Goal: Task Accomplishment & Management: Manage account settings

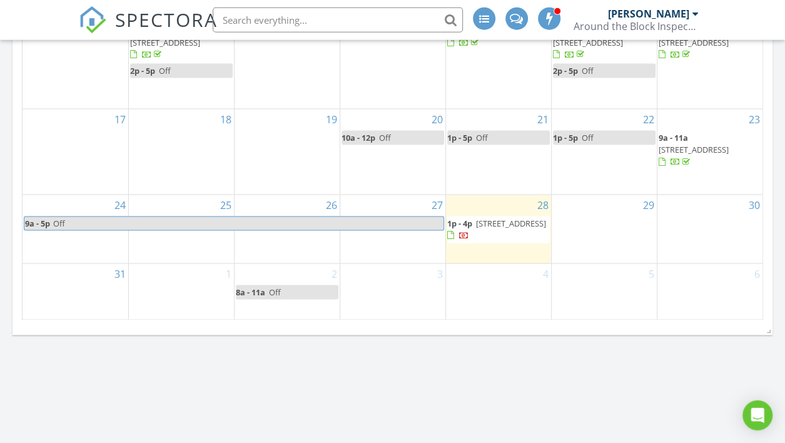
scroll to position [1320, 0]
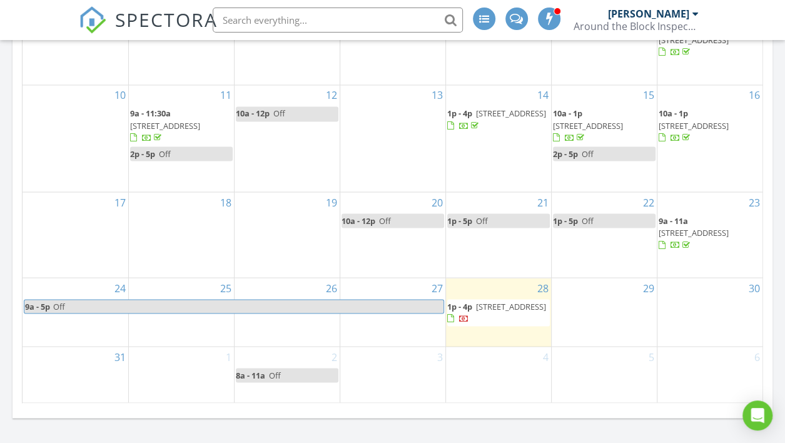
click at [687, 238] on span "910 76th St, Kenosha 53143" at bounding box center [693, 231] width 70 height 11
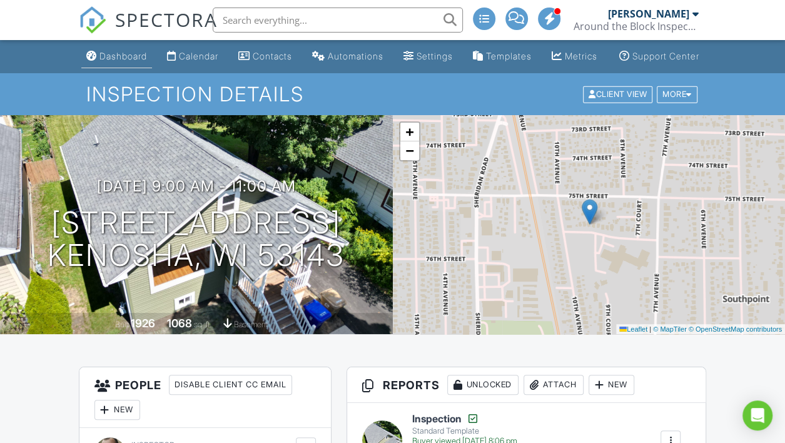
click at [111, 61] on div "Dashboard" at bounding box center [123, 56] width 48 height 11
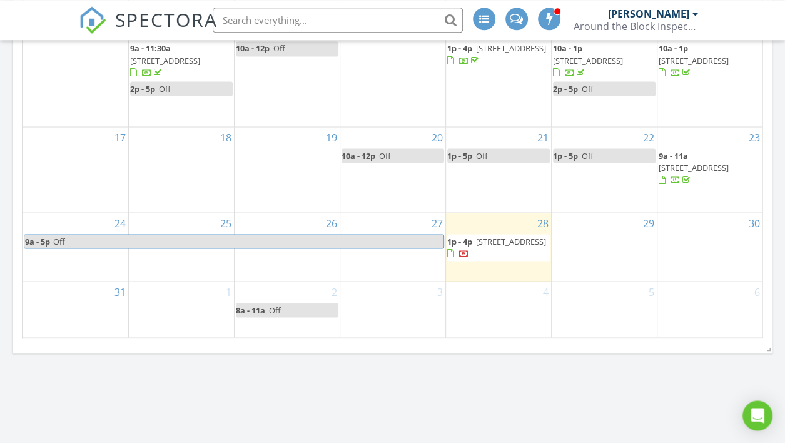
scroll to position [1386, 0]
drag, startPoint x: 489, startPoint y: 258, endPoint x: 484, endPoint y: 243, distance: 15.8
click at [484, 243] on span "2217 Deer Path, Waukesha 53189" at bounding box center [511, 239] width 70 height 11
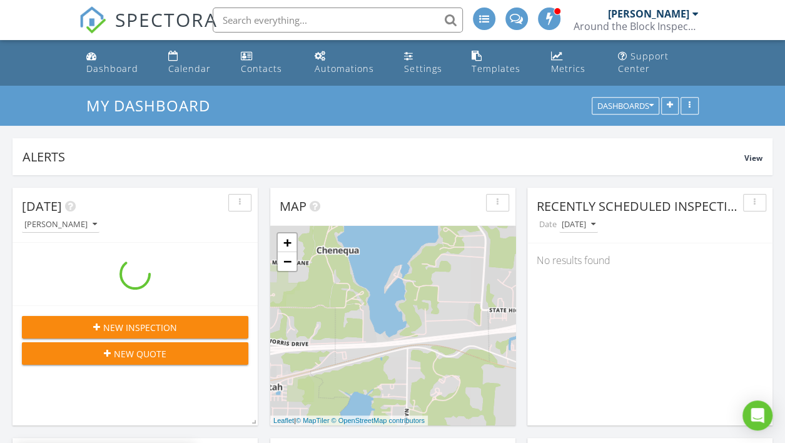
scroll to position [269, 244]
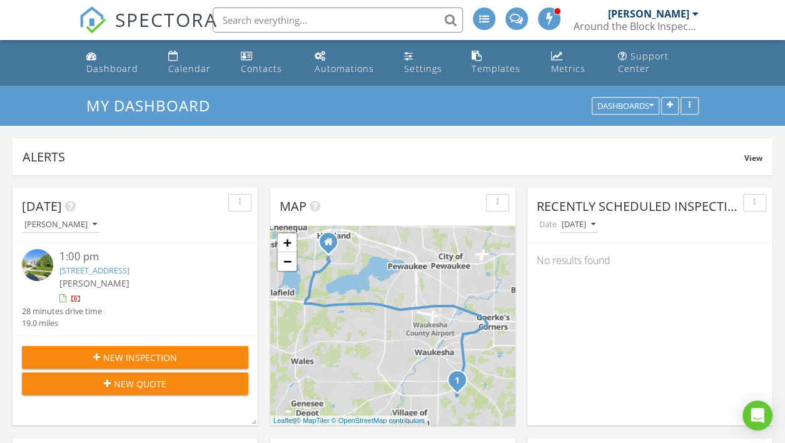
click at [104, 273] on link "[STREET_ADDRESS]" at bounding box center [94, 269] width 70 height 11
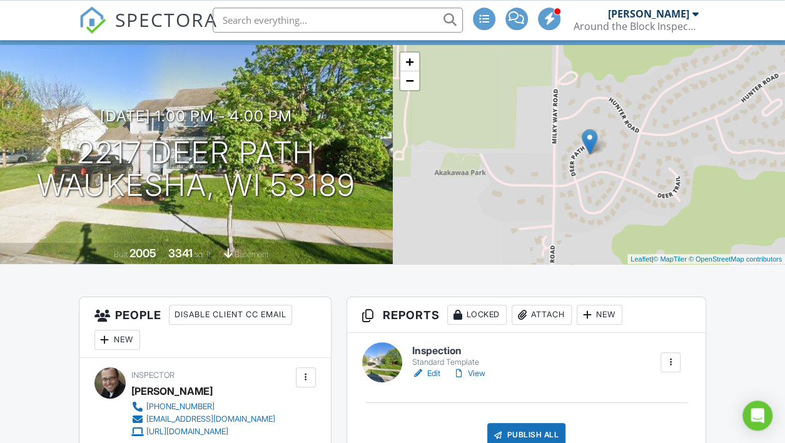
scroll to position [330, 0]
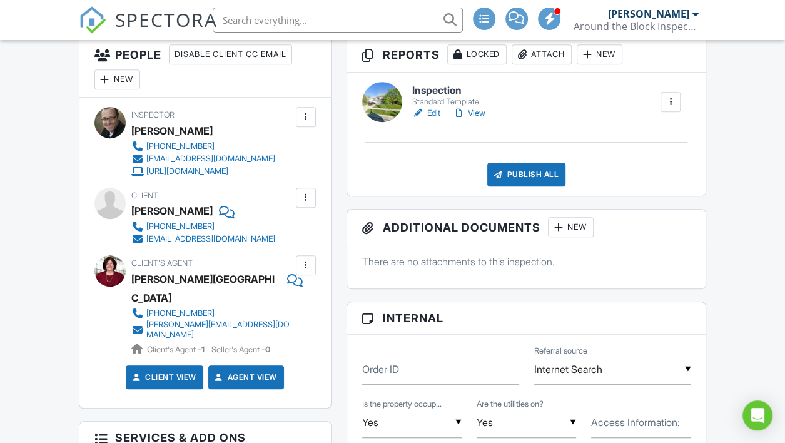
click at [693, 20] on div "Around the Block Inspections, Inc." at bounding box center [635, 26] width 125 height 13
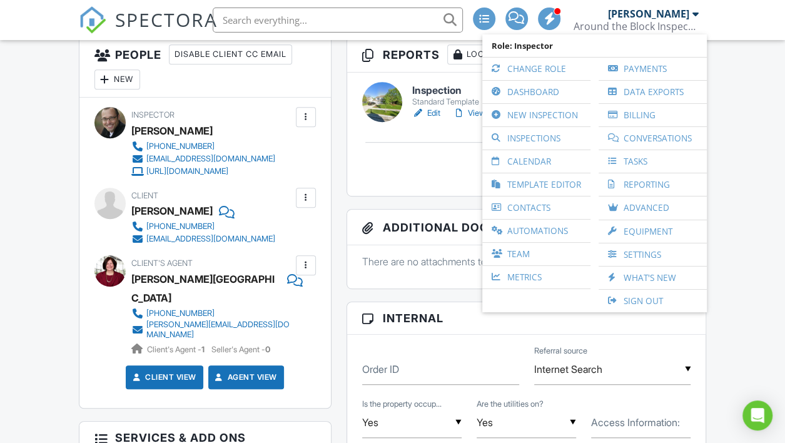
click at [627, 371] on input "Internet Search" at bounding box center [612, 369] width 157 height 31
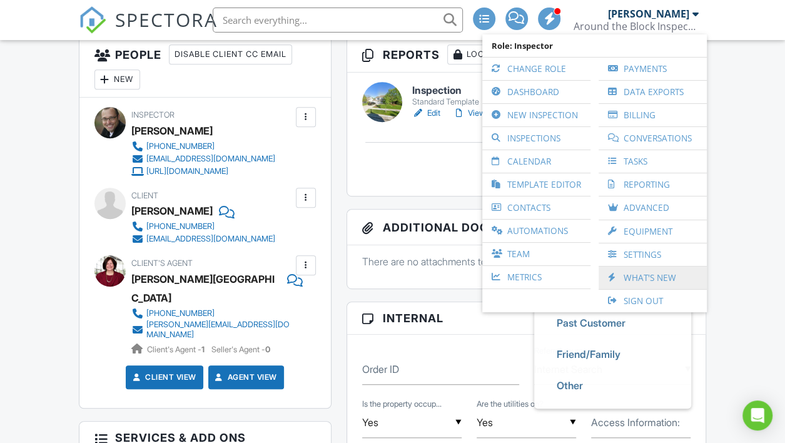
scroll to position [0, 0]
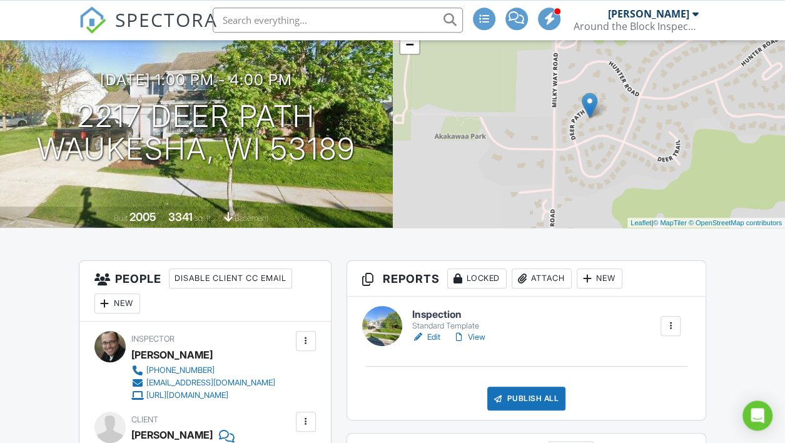
scroll to position [132, 0]
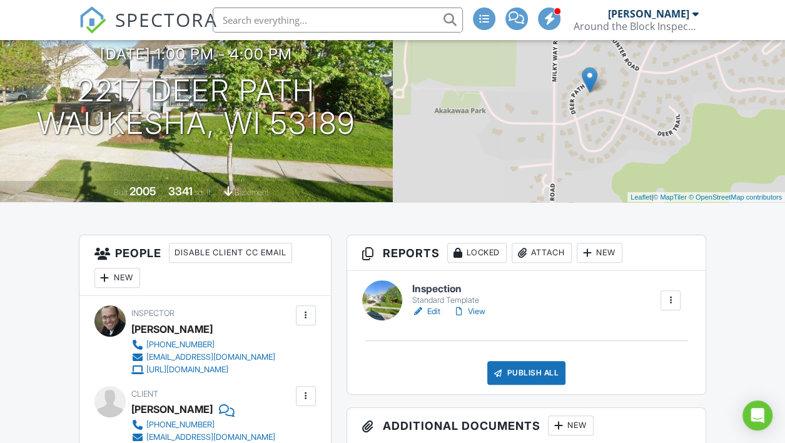
click at [673, 306] on div at bounding box center [670, 300] width 13 height 13
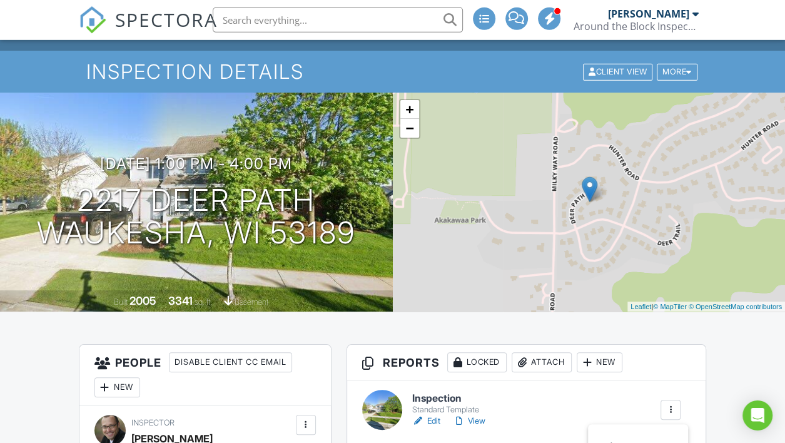
scroll to position [0, 0]
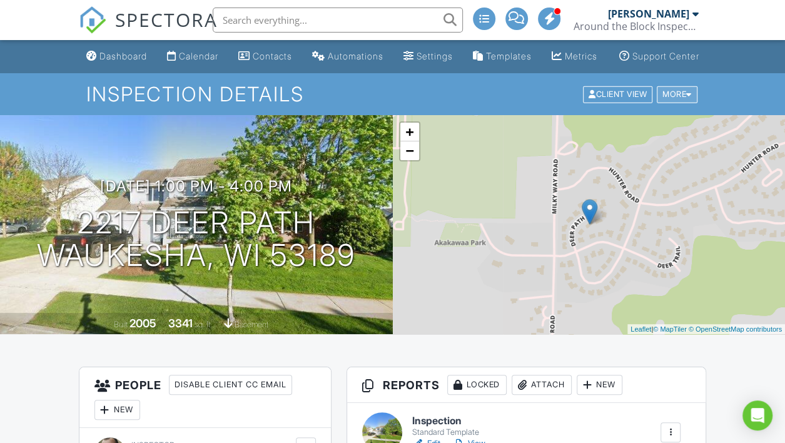
click at [686, 98] on div at bounding box center [689, 94] width 6 height 8
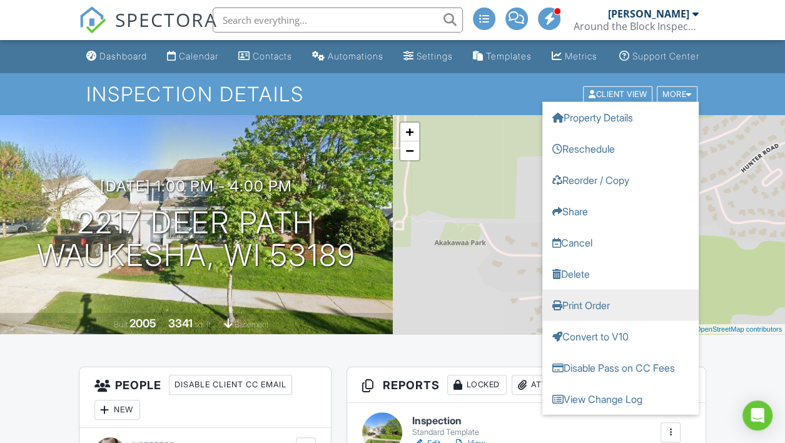
click at [608, 319] on link "Print Order" at bounding box center [620, 304] width 156 height 31
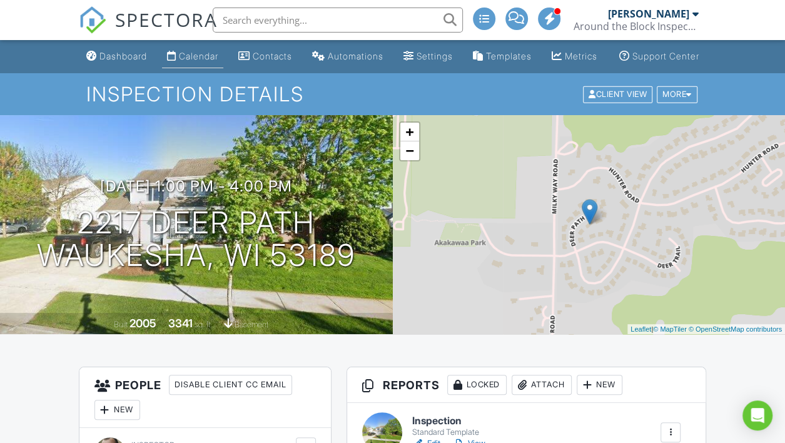
click at [179, 61] on div "Calendar" at bounding box center [198, 56] width 39 height 11
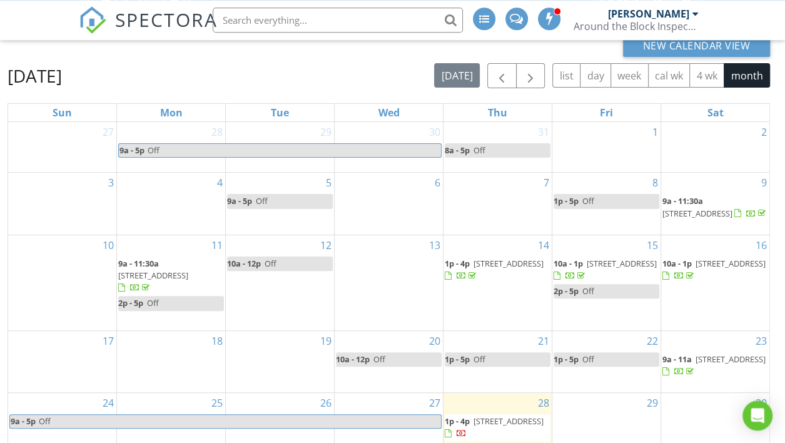
scroll to position [179, 0]
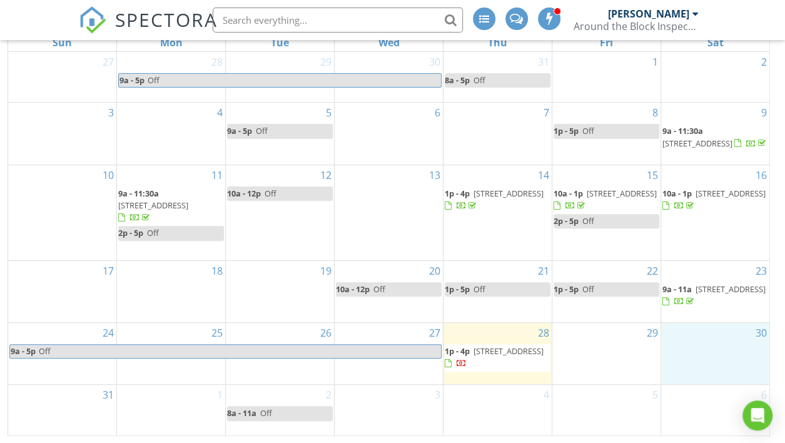
click at [705, 358] on div "30" at bounding box center [715, 353] width 108 height 61
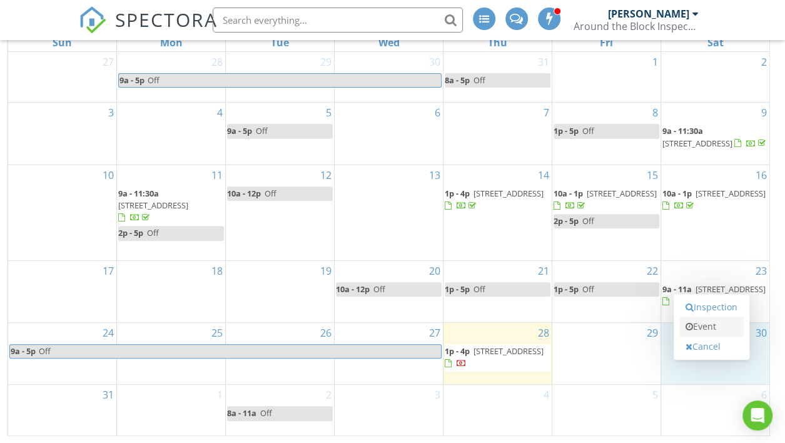
click at [708, 330] on link "Event" at bounding box center [711, 326] width 64 height 20
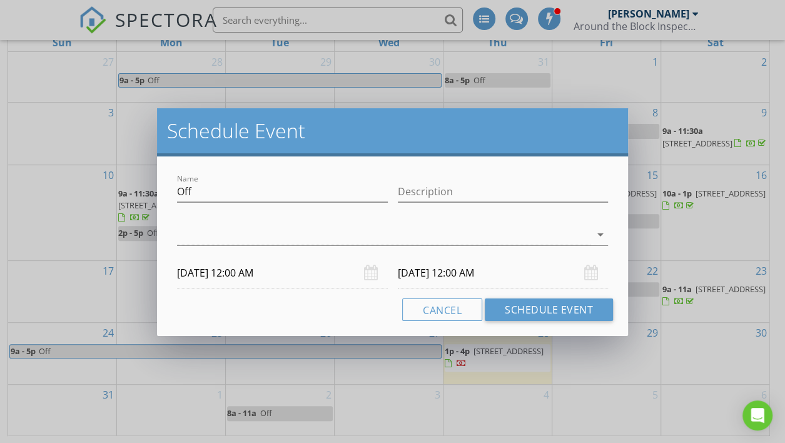
click at [493, 236] on div at bounding box center [383, 234] width 413 height 21
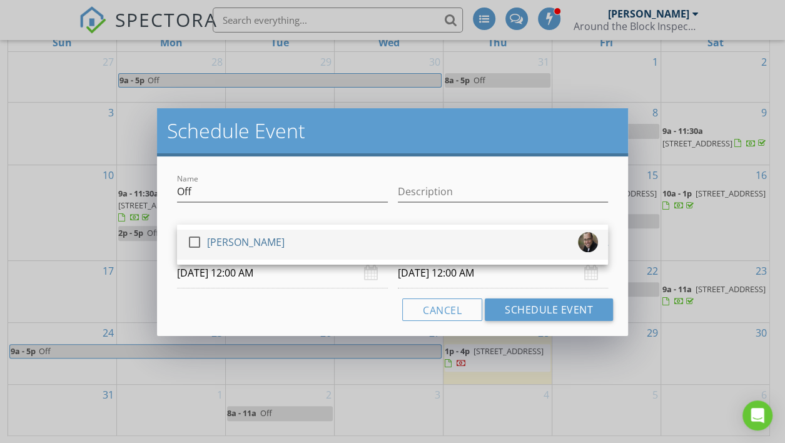
click at [204, 247] on div "check_box_outline_blank" at bounding box center [197, 241] width 20 height 15
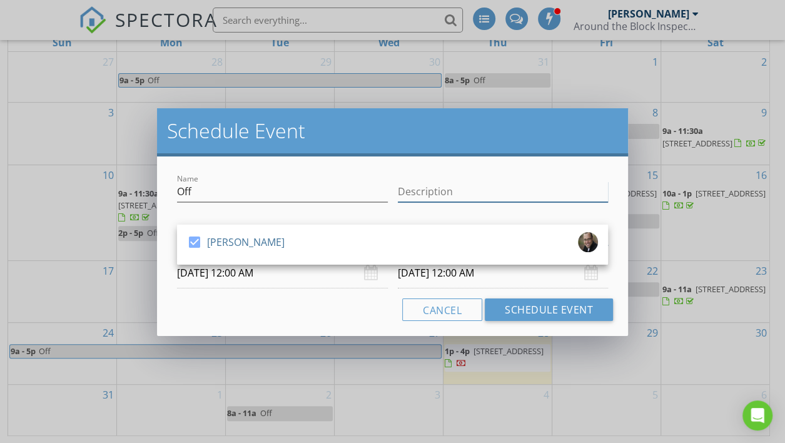
drag, startPoint x: 511, startPoint y: 189, endPoint x: 493, endPoint y: 238, distance: 52.8
click at [509, 199] on input "Description" at bounding box center [503, 191] width 211 height 21
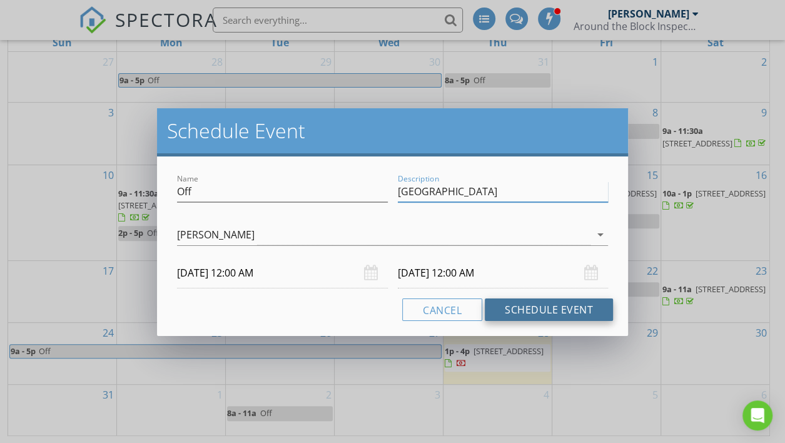
type input "Rylan School"
click at [522, 308] on button "Schedule Event" at bounding box center [548, 309] width 128 height 23
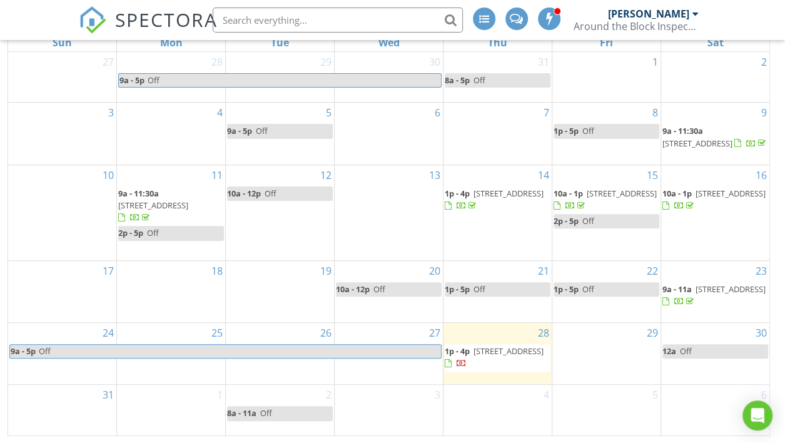
click at [259, 418] on div "8a - 11a Off" at bounding box center [249, 413] width 45 height 12
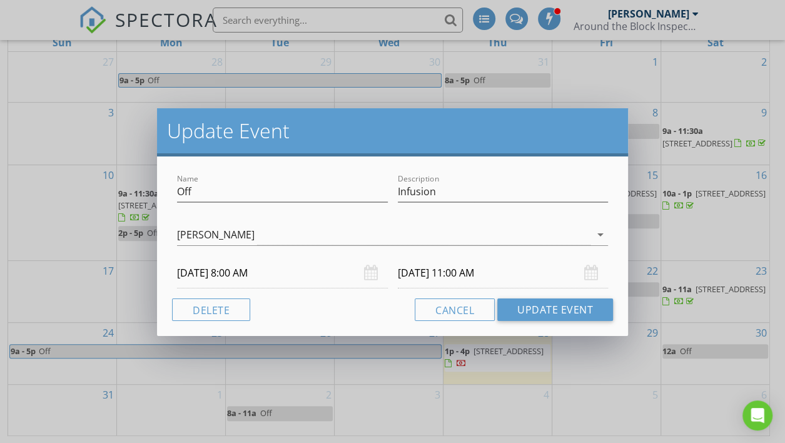
click at [471, 272] on input "09/02/2025 11:00 AM" at bounding box center [503, 273] width 211 height 31
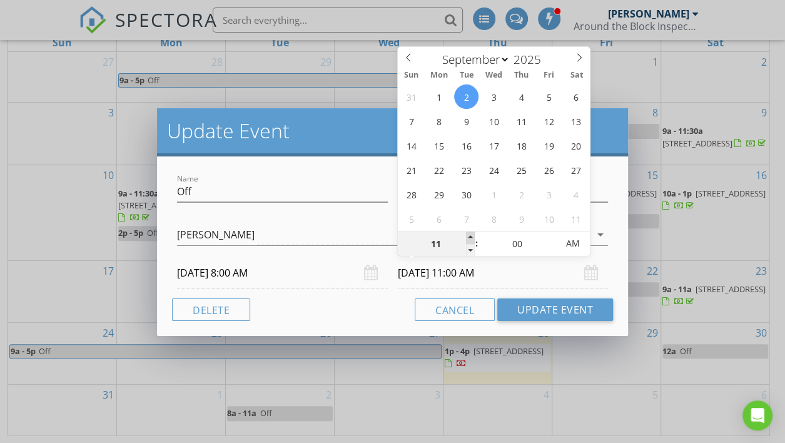
type input "12"
type input "09/02/2025 12:00 PM"
click at [468, 238] on span at bounding box center [470, 237] width 9 height 13
type input "11"
type input "09/02/2025 11:00 AM"
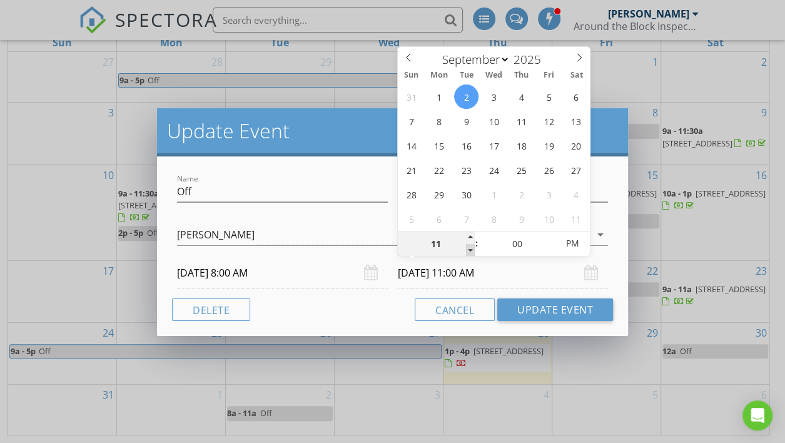
click at [468, 247] on span at bounding box center [470, 250] width 9 height 13
type input "10"
type input "09/02/2025 10:00 AM"
click at [468, 247] on span at bounding box center [470, 250] width 9 height 13
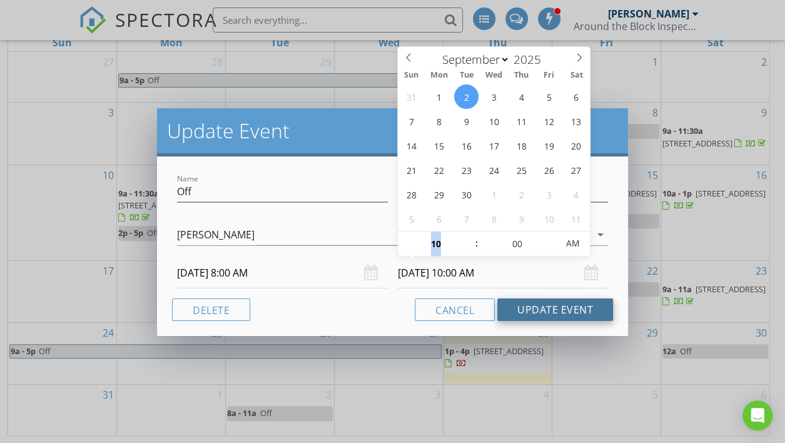
click at [544, 303] on button "Update Event" at bounding box center [555, 309] width 116 height 23
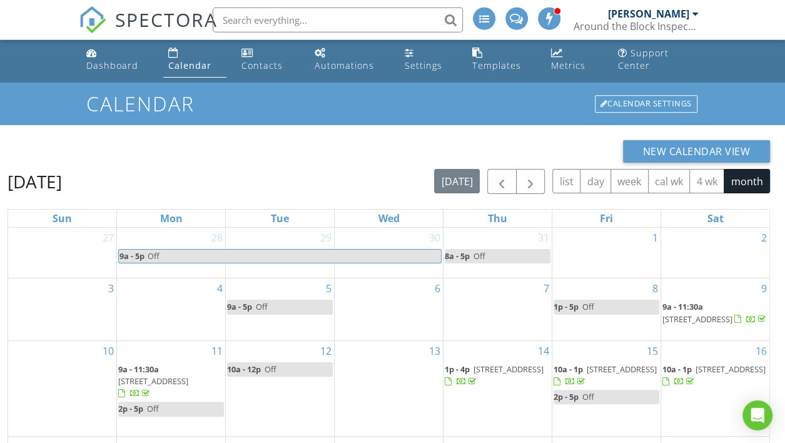
scroll to position [0, 0]
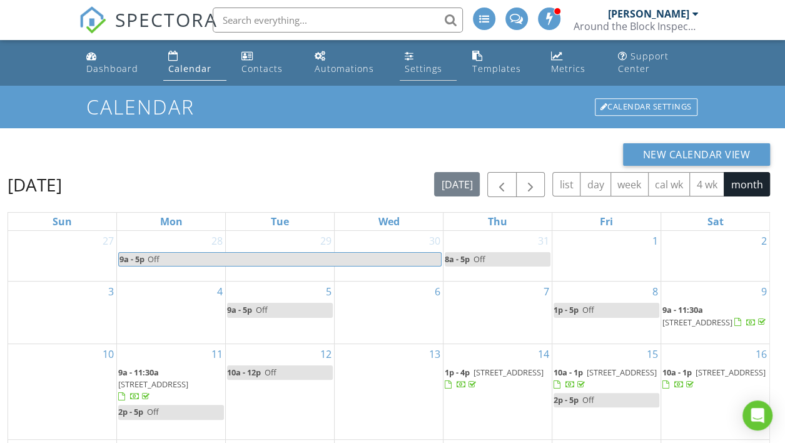
click at [420, 68] on div "Settings" at bounding box center [423, 69] width 38 height 12
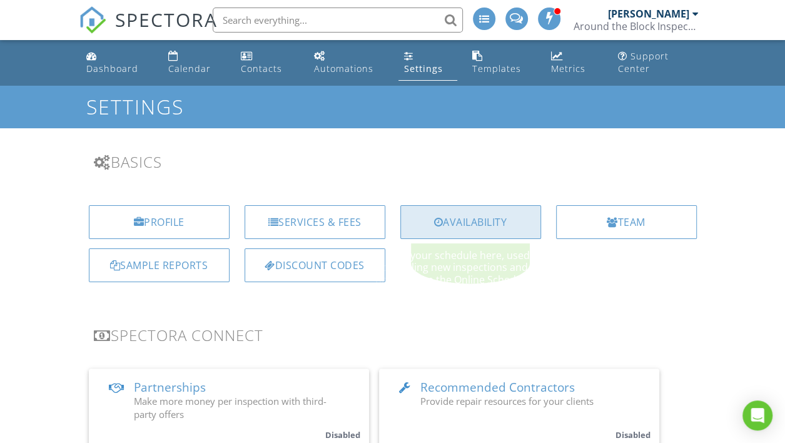
click at [464, 221] on div "Availability" at bounding box center [470, 222] width 141 height 34
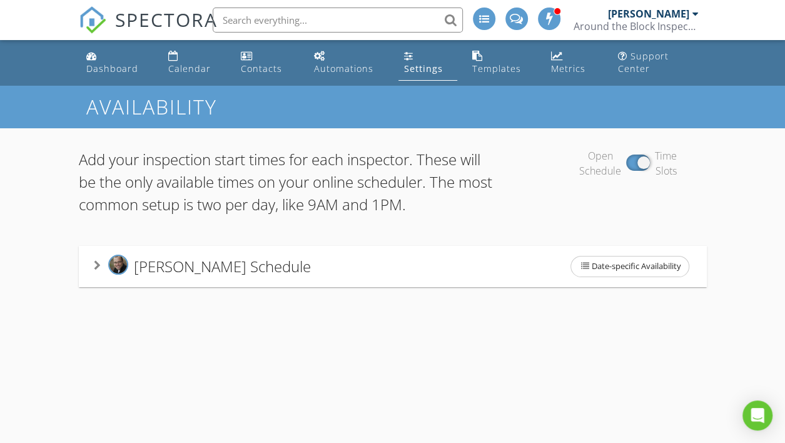
click at [347, 260] on div "[PERSON_NAME] Schedule Date-specific Availability" at bounding box center [393, 266] width 598 height 26
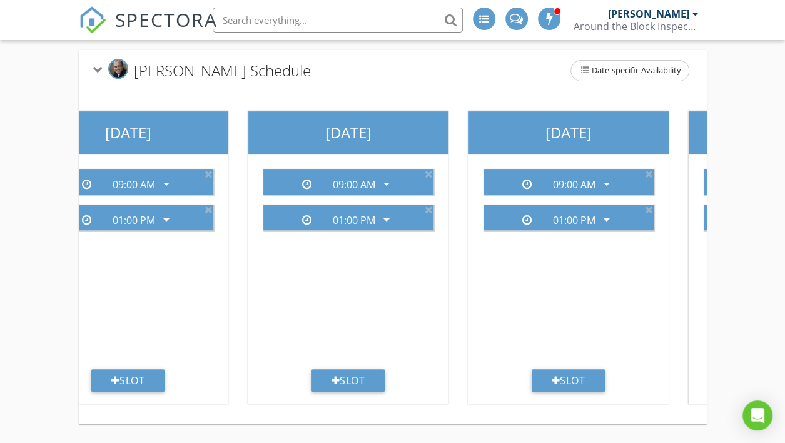
scroll to position [0, 221]
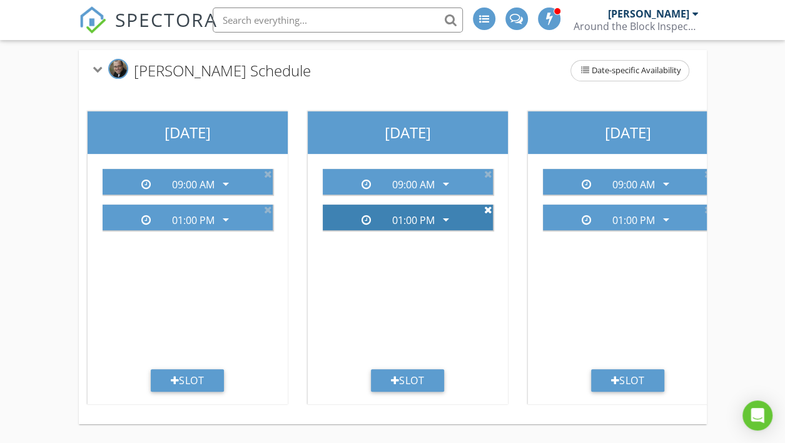
click at [489, 210] on icon at bounding box center [488, 209] width 8 height 10
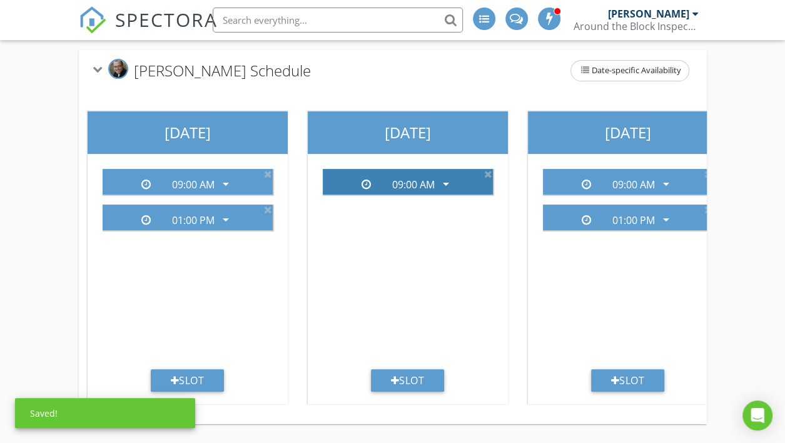
click at [446, 182] on icon "arrow_drop_down" at bounding box center [445, 183] width 15 height 15
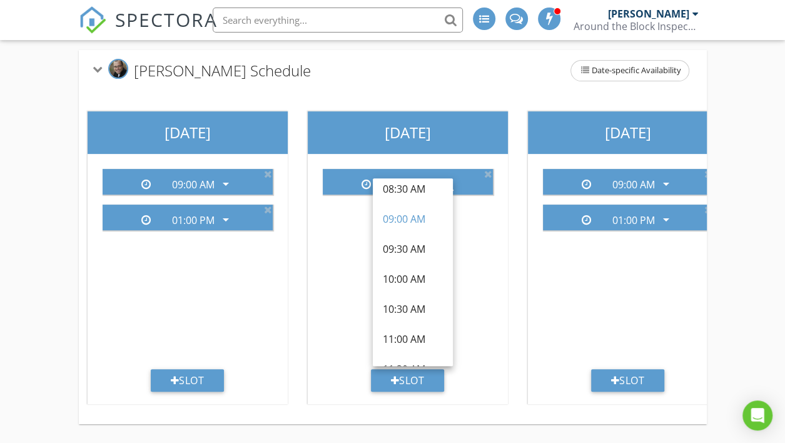
scroll to position [239, 0]
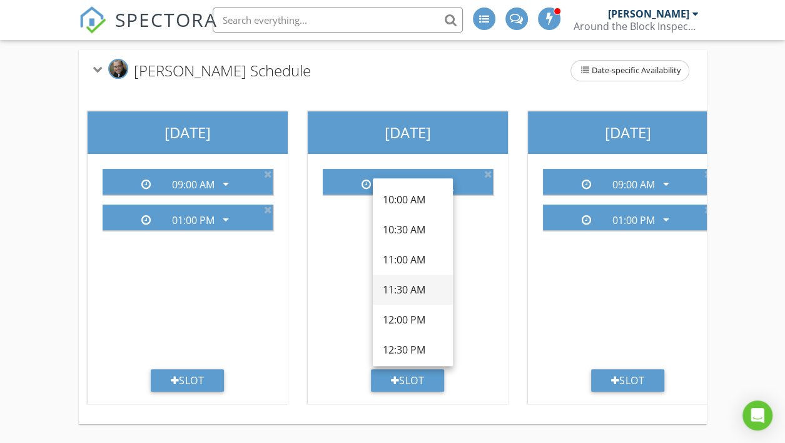
click at [410, 286] on div "11:30 AM" at bounding box center [413, 289] width 60 height 15
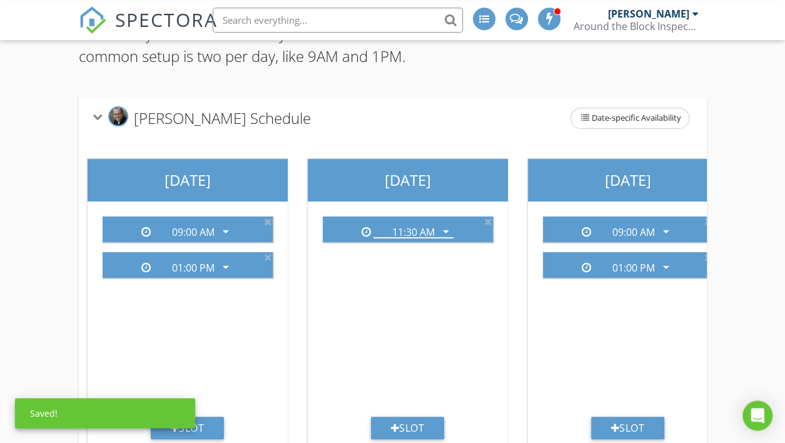
scroll to position [0, 0]
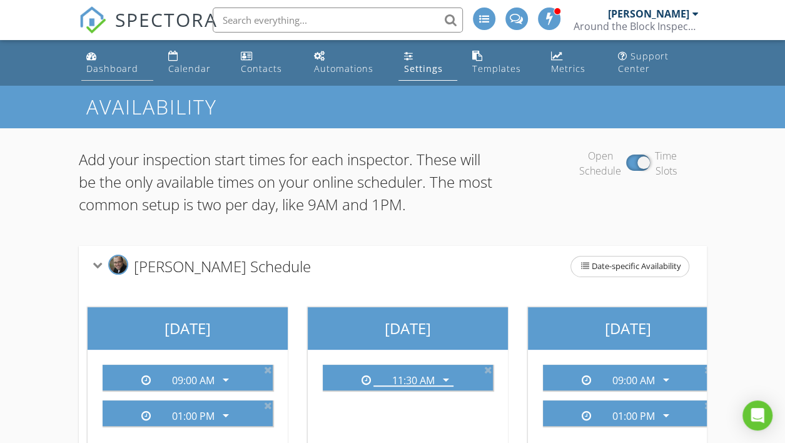
click at [119, 64] on div "Dashboard" at bounding box center [112, 69] width 52 height 12
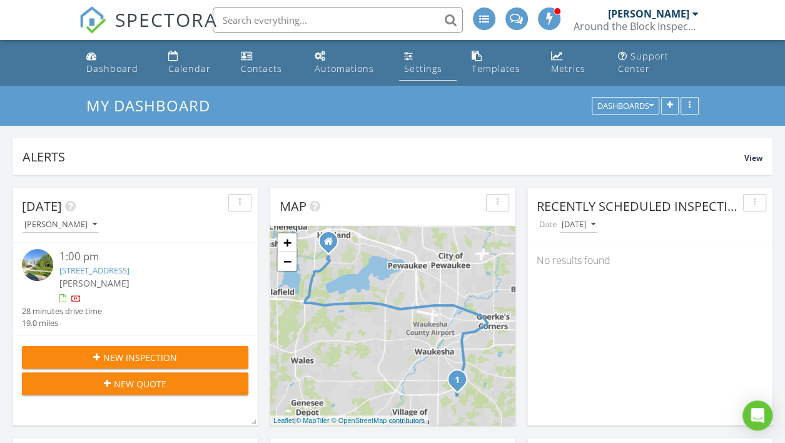
click at [433, 64] on div "Settings" at bounding box center [423, 69] width 38 height 12
click at [420, 75] on link "Settings" at bounding box center [428, 63] width 58 height 36
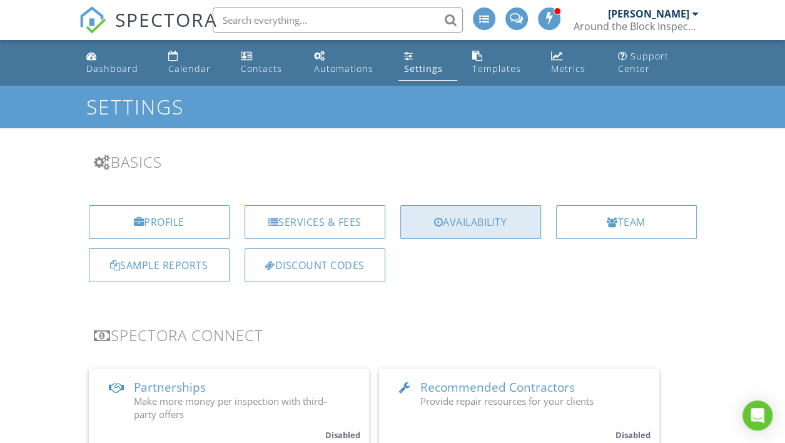
click at [443, 215] on div "Availability" at bounding box center [470, 222] width 141 height 34
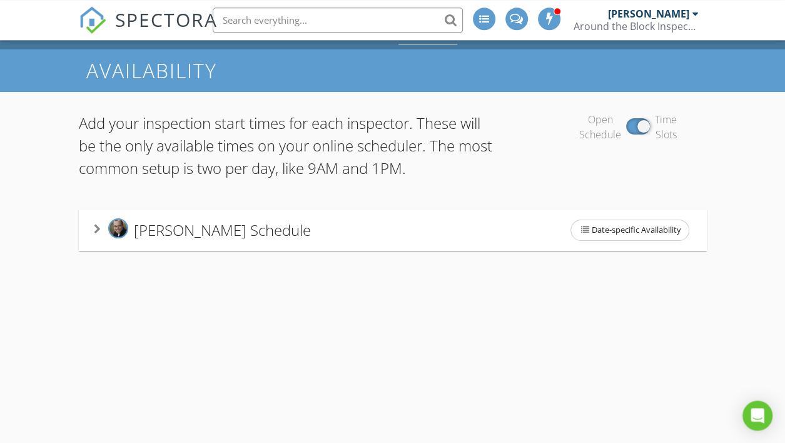
scroll to position [19, 0]
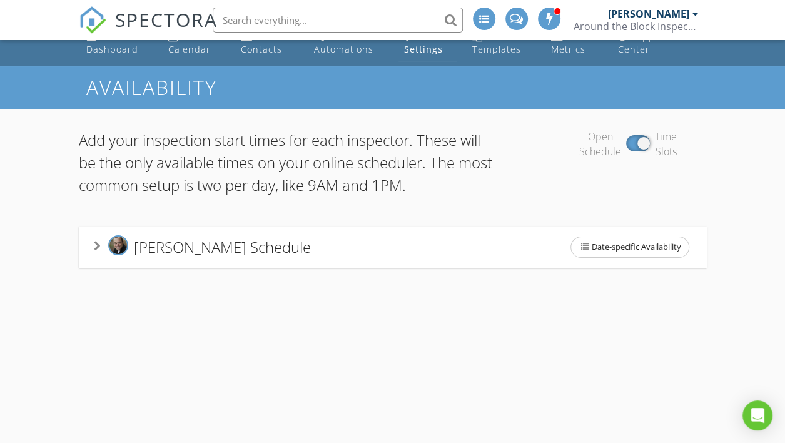
click at [319, 242] on div "[PERSON_NAME] Schedule Date-specific Availability" at bounding box center [393, 247] width 598 height 26
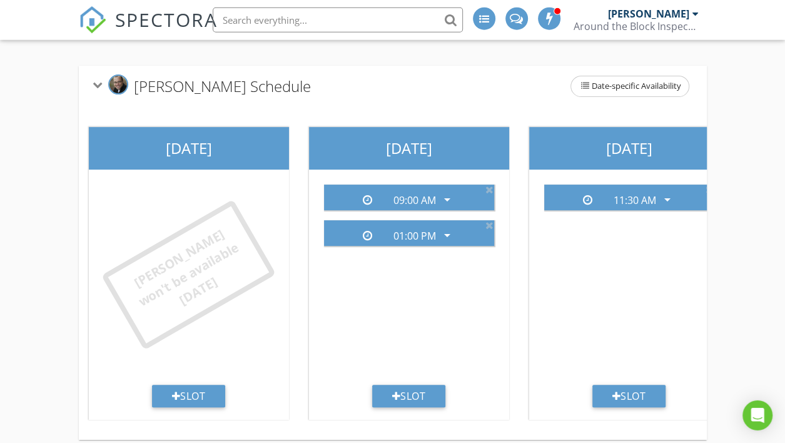
scroll to position [196, 0]
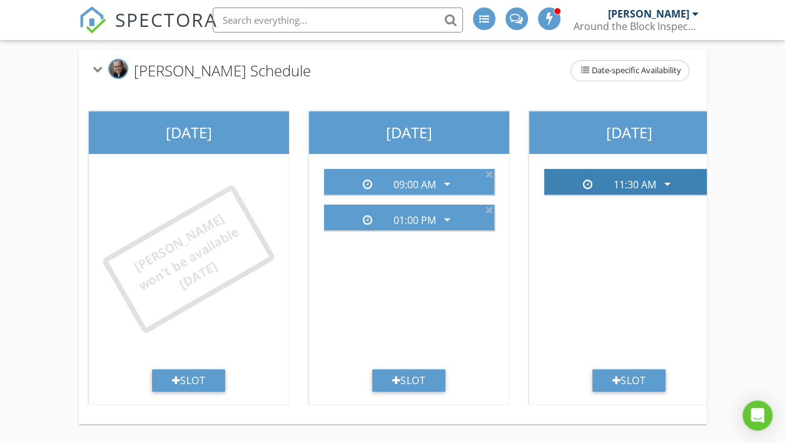
click at [669, 183] on icon "arrow_drop_down" at bounding box center [666, 183] width 15 height 15
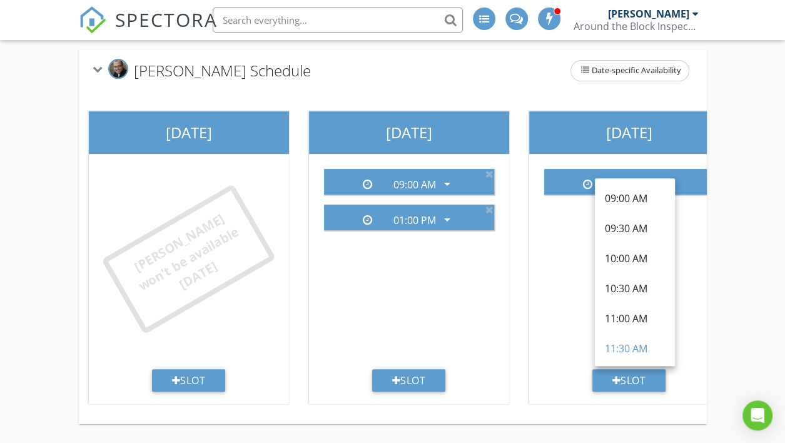
scroll to position [195, 0]
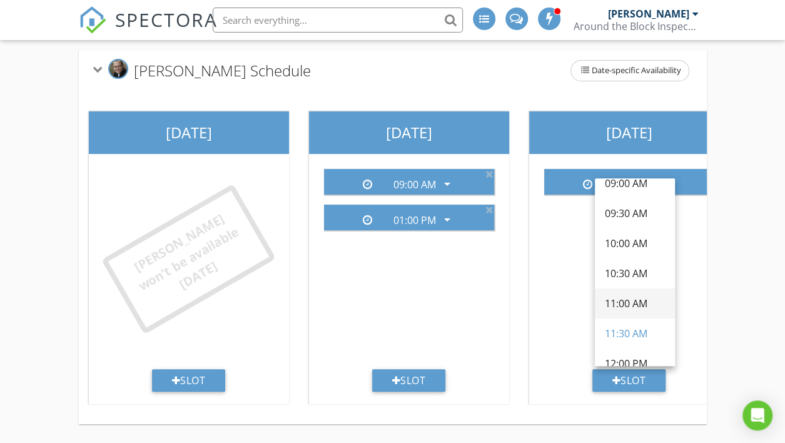
click at [639, 301] on div "11:00 AM" at bounding box center [634, 303] width 60 height 15
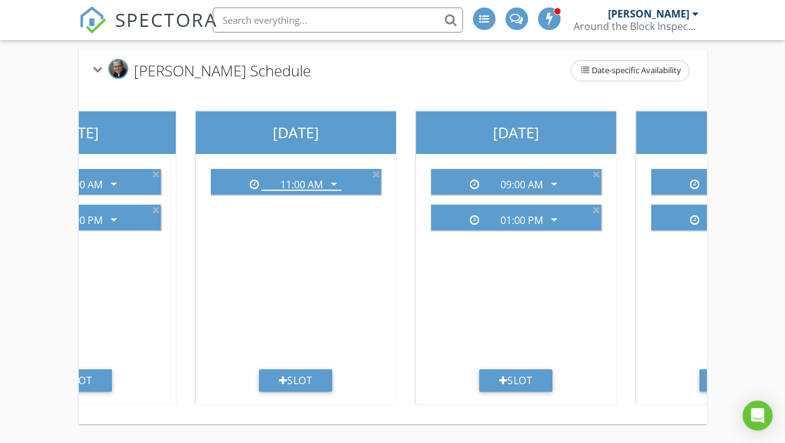
scroll to position [0, 368]
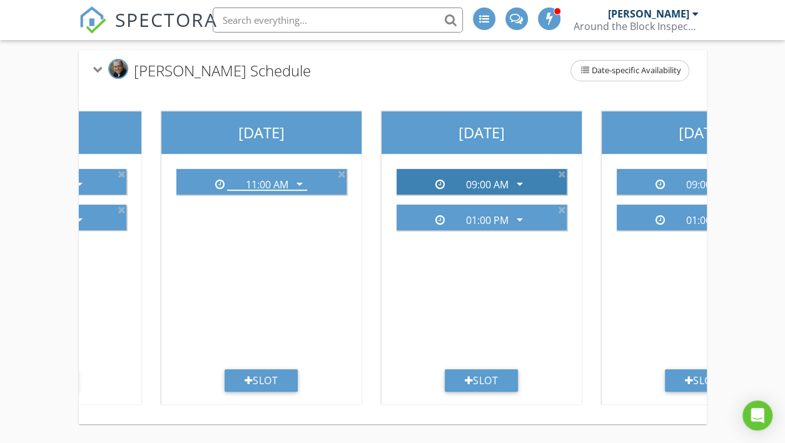
click at [520, 180] on icon "arrow_drop_down" at bounding box center [519, 183] width 15 height 15
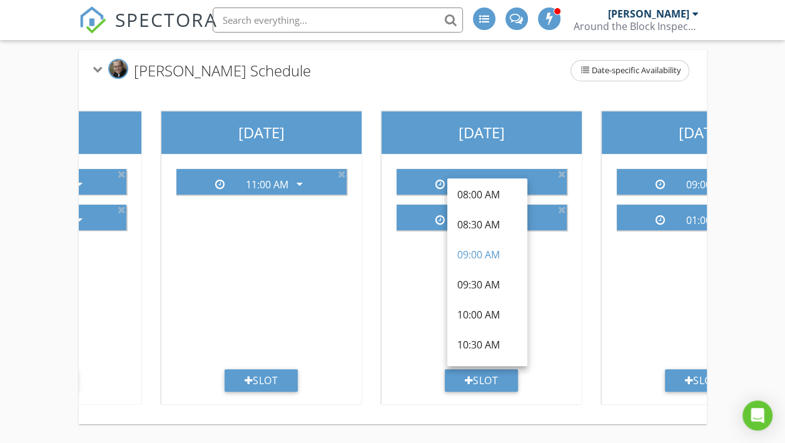
scroll to position [159, 0]
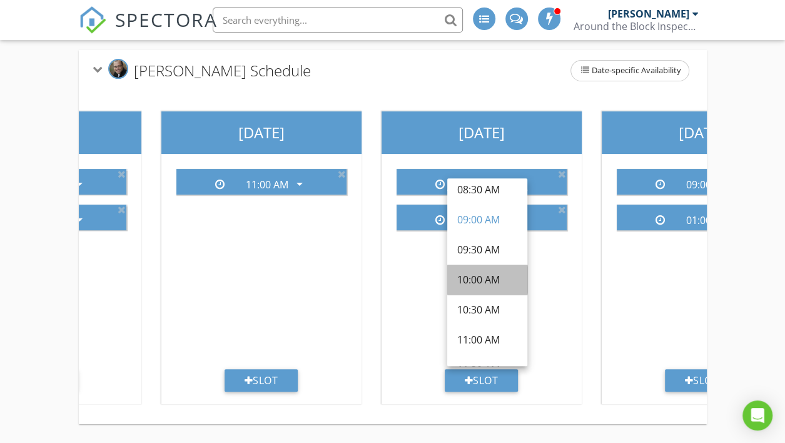
click at [493, 279] on div "10:00 AM" at bounding box center [487, 279] width 60 height 15
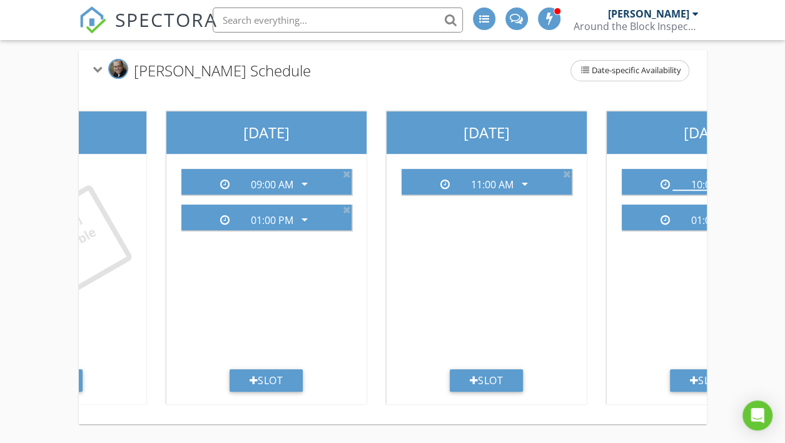
scroll to position [0, 0]
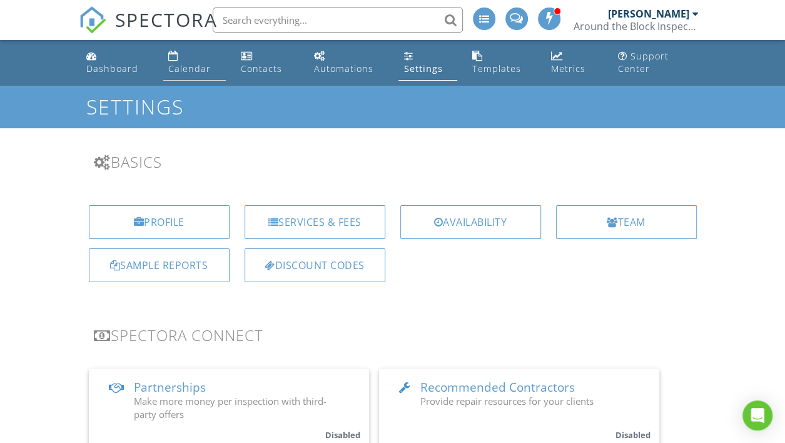
click at [191, 65] on div "Calendar" at bounding box center [189, 69] width 43 height 12
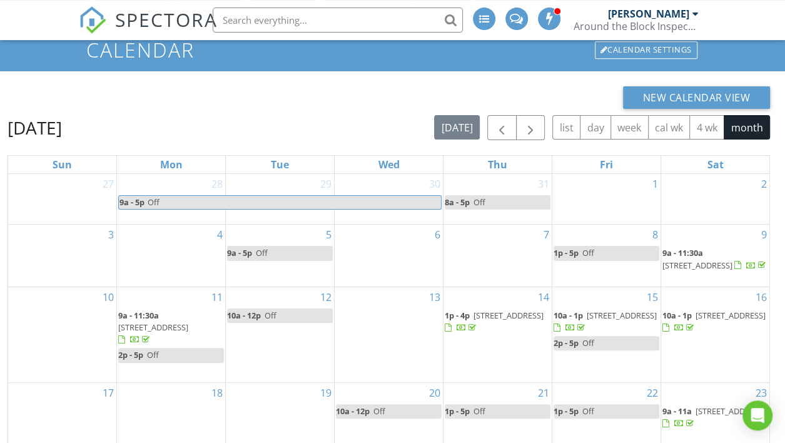
scroll to position [46, 0]
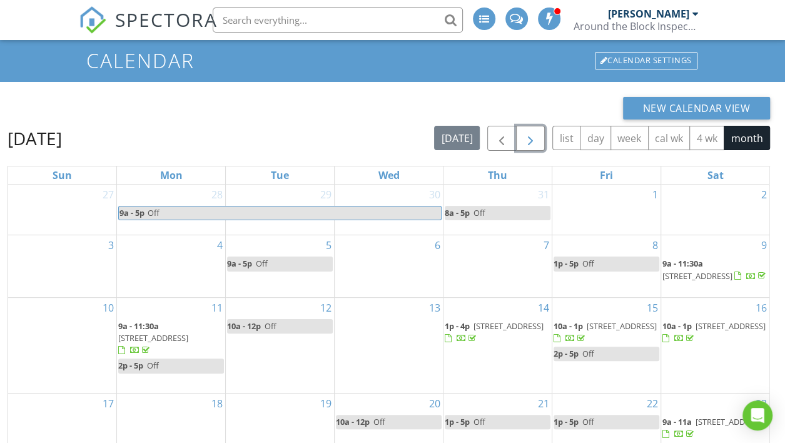
click at [540, 135] on button "button" at bounding box center [530, 139] width 29 height 26
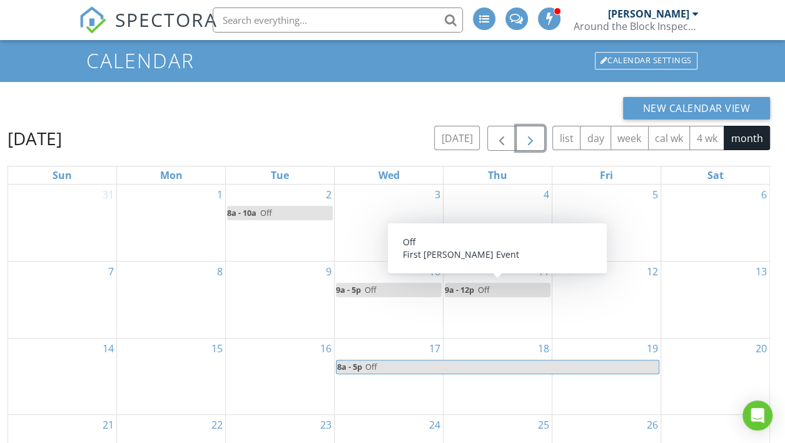
scroll to position [113, 0]
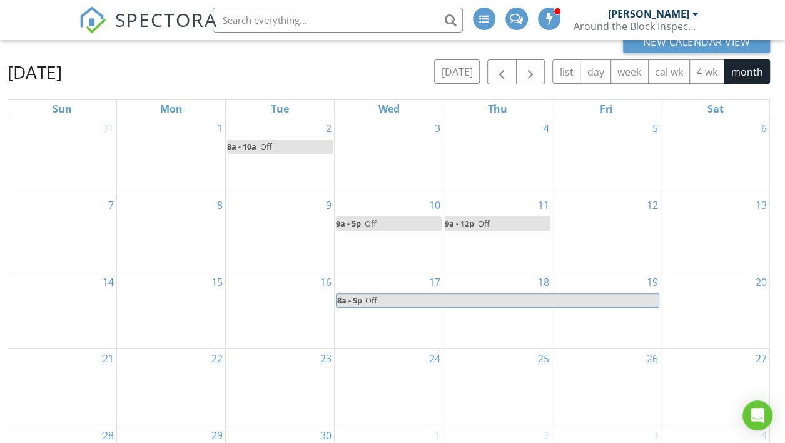
click at [695, 16] on div at bounding box center [695, 14] width 6 height 10
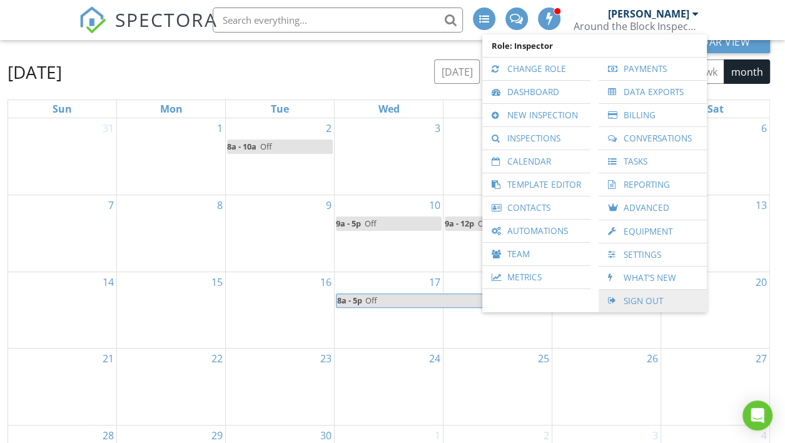
click at [623, 303] on link "Sign Out" at bounding box center [652, 300] width 96 height 23
